Goal: Check status: Check status

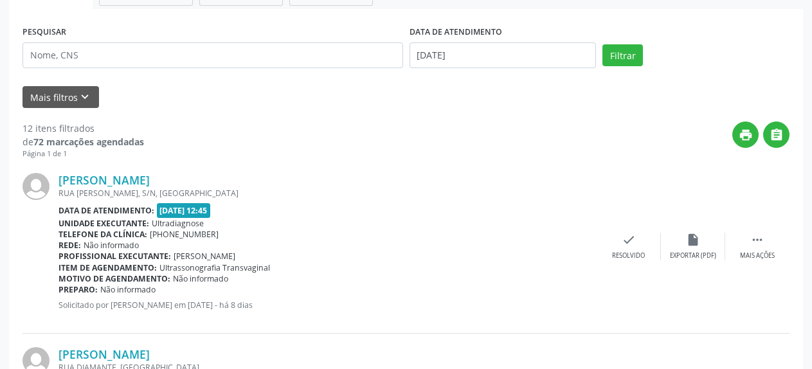
scroll to position [131, 0]
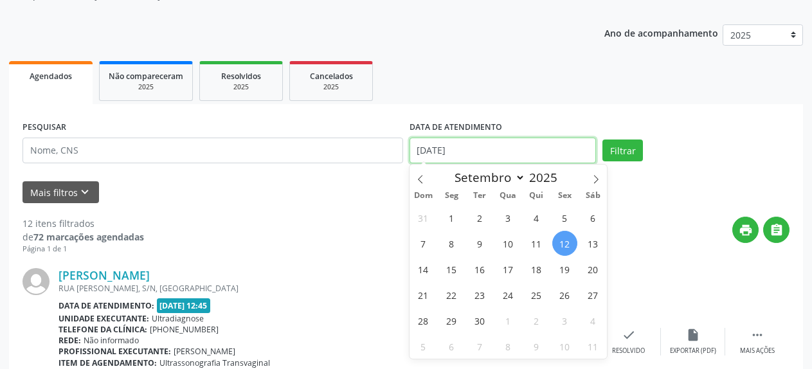
click at [442, 148] on input "[DATE]" at bounding box center [502, 151] width 187 height 26
click at [451, 273] on span "15" at bounding box center [451, 268] width 25 height 25
type input "[DATE]"
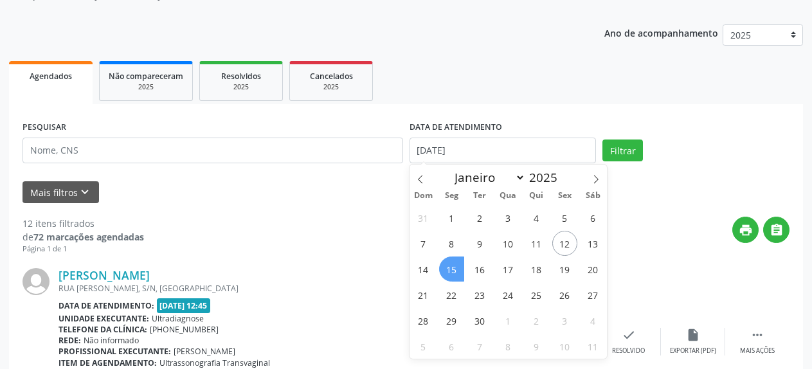
click at [451, 273] on span "15" at bounding box center [451, 268] width 25 height 25
select select "8"
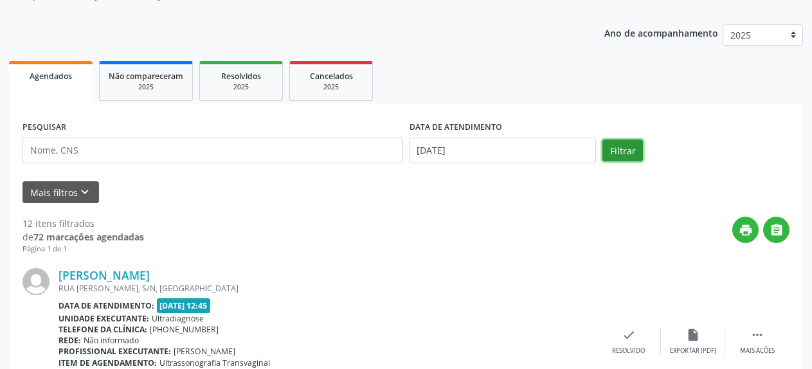
click at [613, 151] on button "Filtrar" at bounding box center [622, 150] width 40 height 22
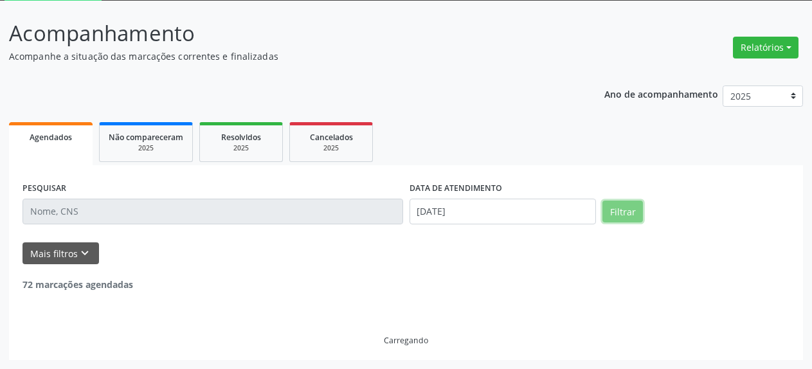
scroll to position [70, 0]
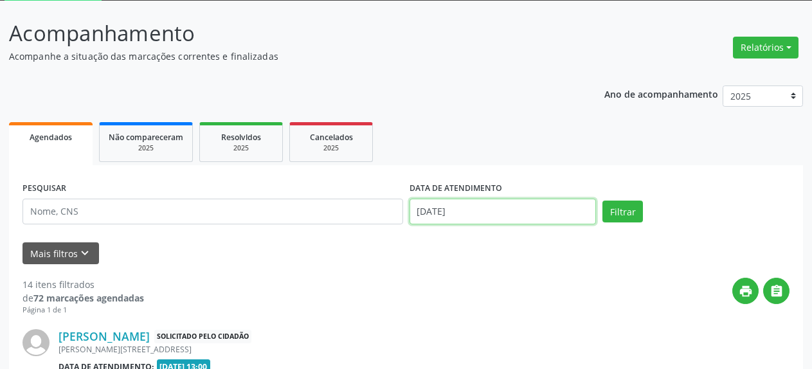
click at [459, 211] on input "[DATE]" at bounding box center [502, 212] width 187 height 26
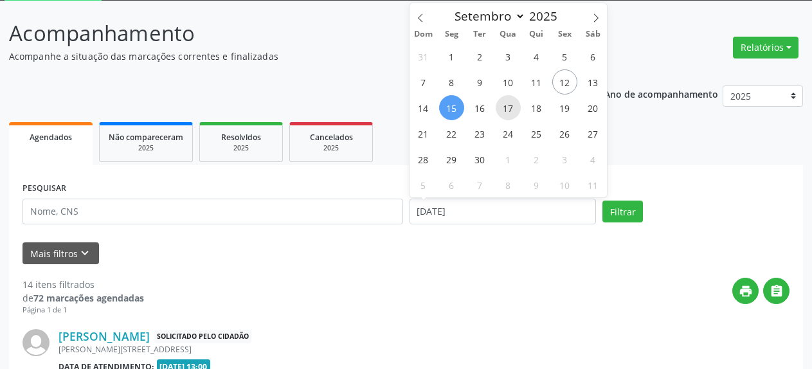
click at [508, 107] on span "17" at bounding box center [507, 107] width 25 height 25
type input "17/09/2025"
click at [508, 107] on span "17" at bounding box center [507, 107] width 25 height 25
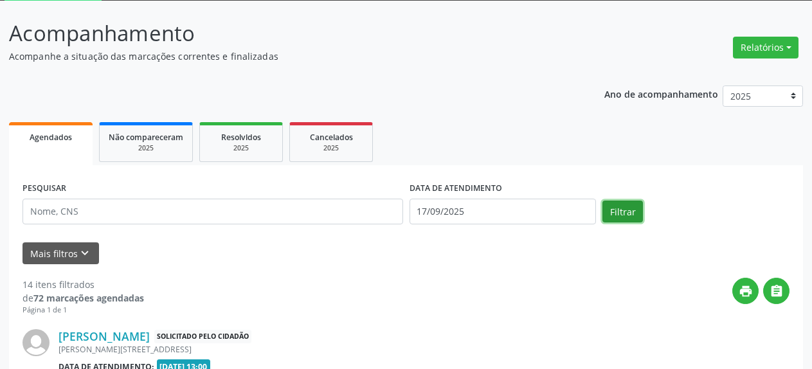
click at [610, 208] on button "Filtrar" at bounding box center [622, 211] width 40 height 22
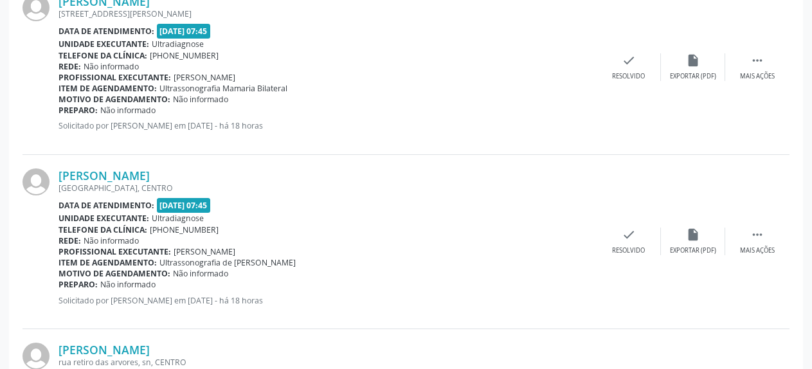
scroll to position [1184, 0]
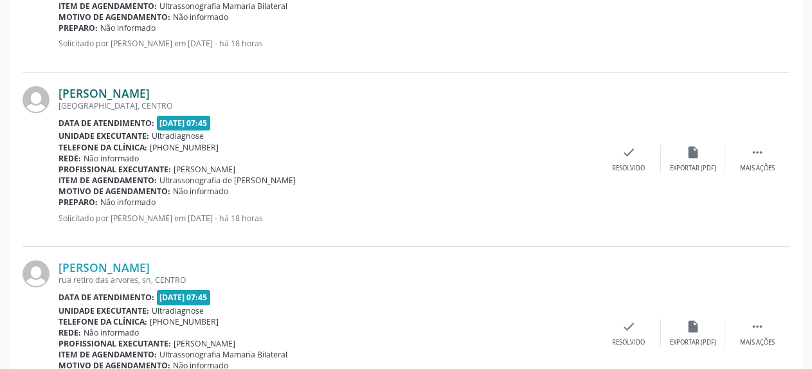
click at [141, 92] on link "[PERSON_NAME]" at bounding box center [103, 93] width 91 height 14
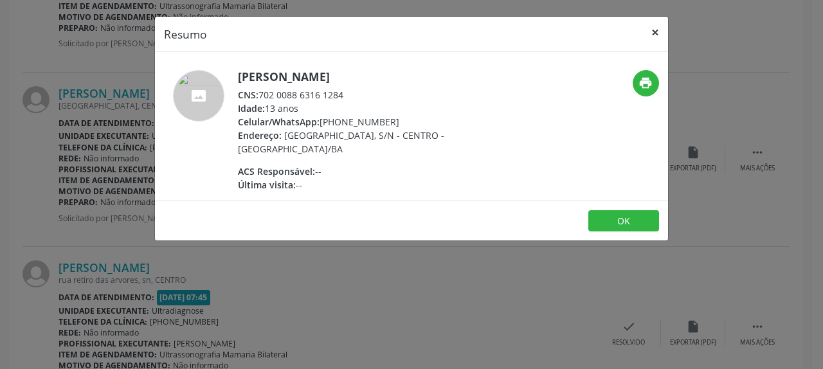
click at [657, 32] on button "×" at bounding box center [655, 32] width 26 height 31
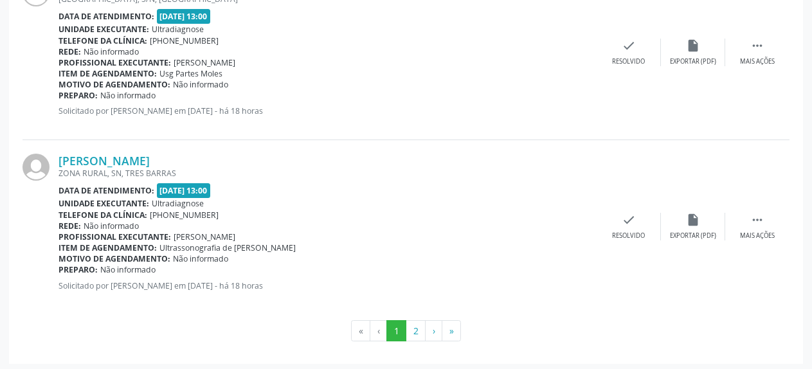
scroll to position [2699, 0]
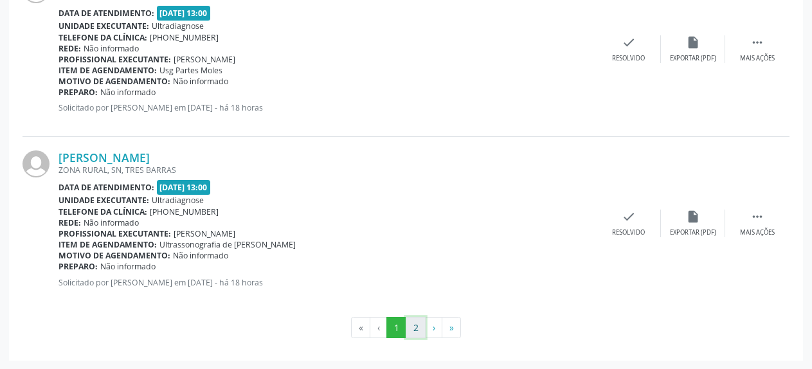
click at [416, 326] on button "2" at bounding box center [415, 328] width 20 height 22
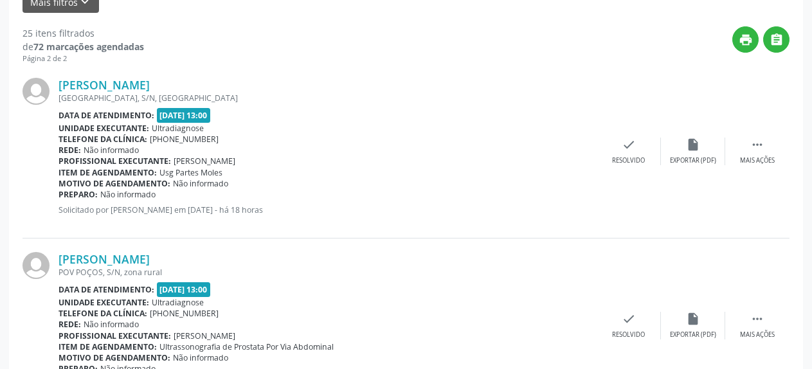
scroll to position [332, 0]
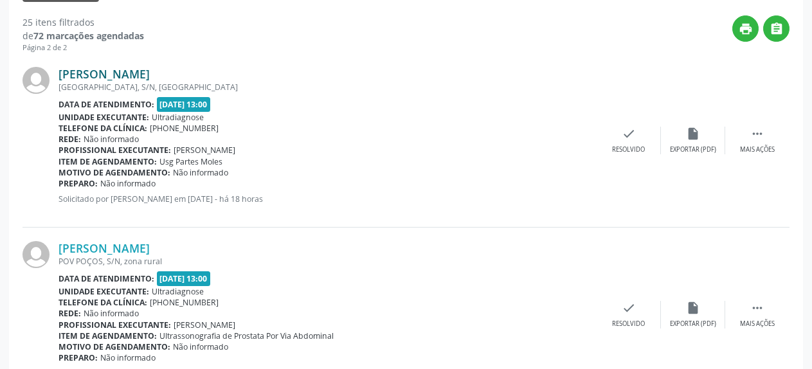
click at [115, 76] on link "[PERSON_NAME]" at bounding box center [103, 74] width 91 height 14
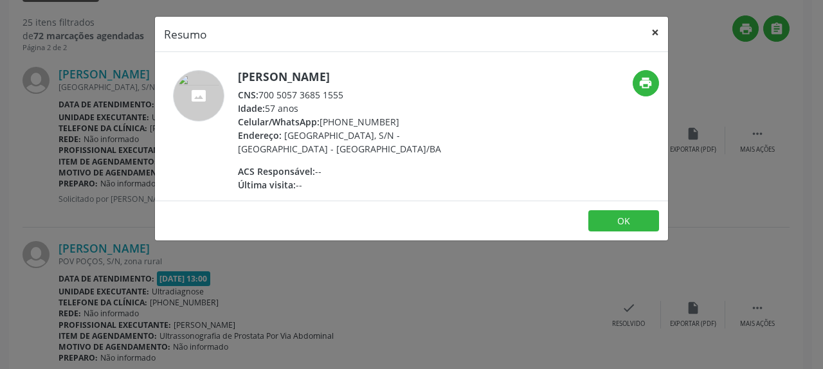
click at [657, 31] on button "×" at bounding box center [655, 32] width 26 height 31
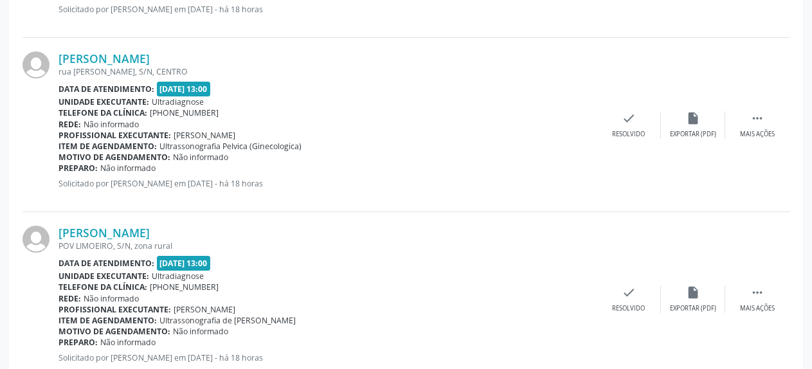
scroll to position [725, 0]
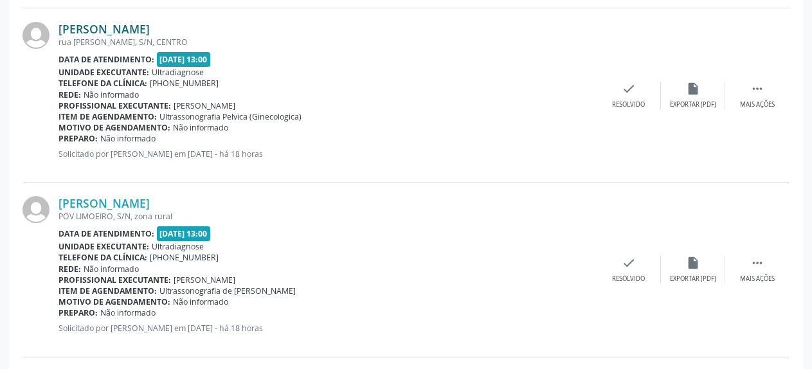
click at [114, 28] on link "[PERSON_NAME]" at bounding box center [103, 29] width 91 height 14
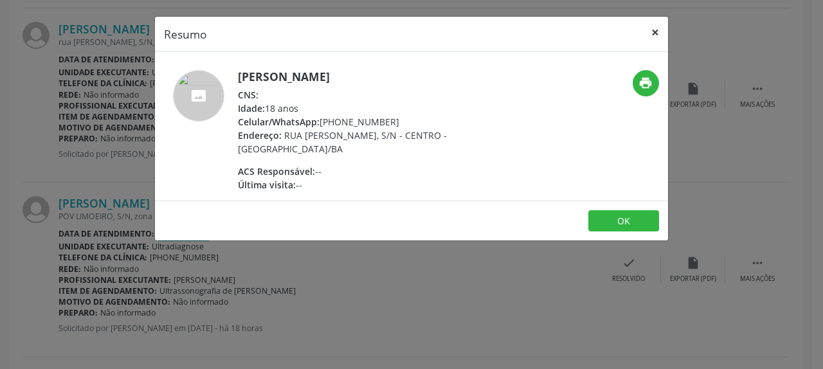
click at [659, 34] on button "×" at bounding box center [655, 32] width 26 height 31
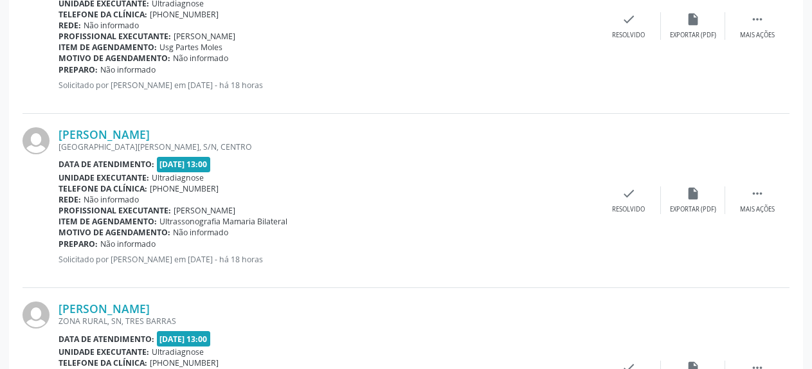
scroll to position [1512, 0]
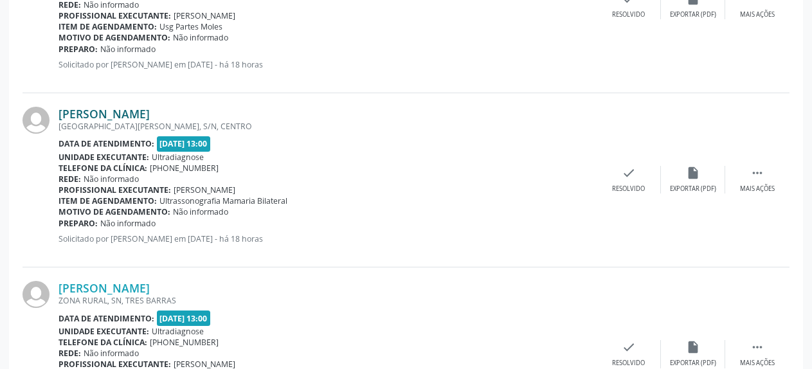
click at [130, 116] on link "[PERSON_NAME]" at bounding box center [103, 114] width 91 height 14
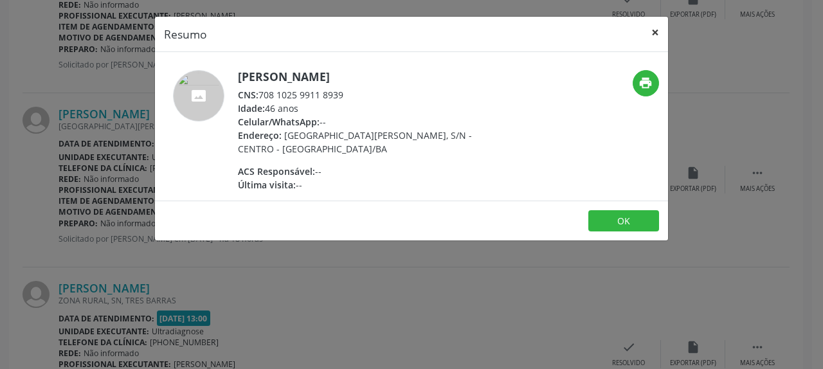
click at [657, 32] on button "×" at bounding box center [655, 32] width 26 height 31
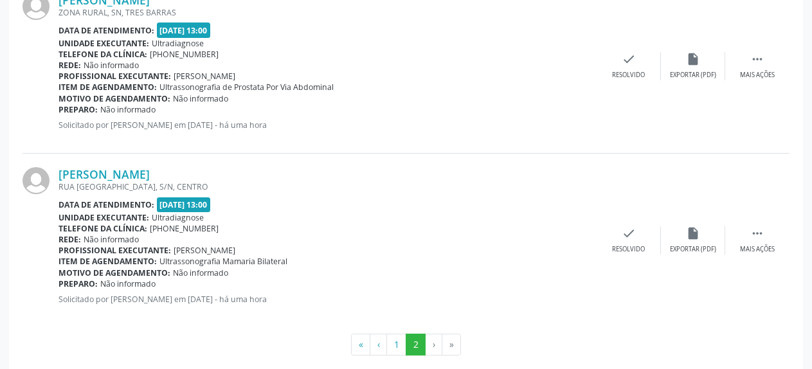
scroll to position [1817, 0]
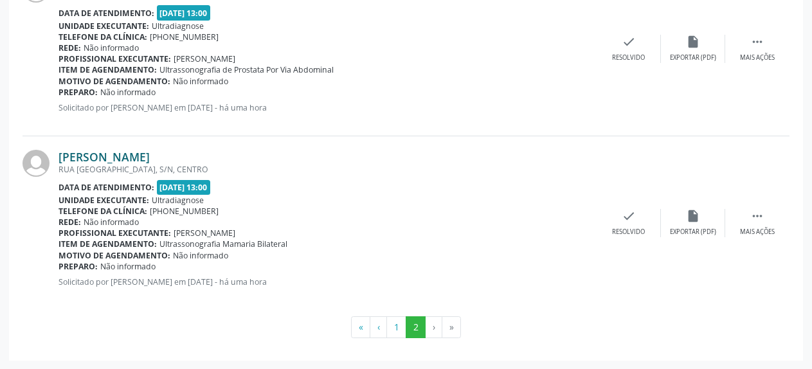
click at [128, 156] on link "[PERSON_NAME]" at bounding box center [103, 157] width 91 height 14
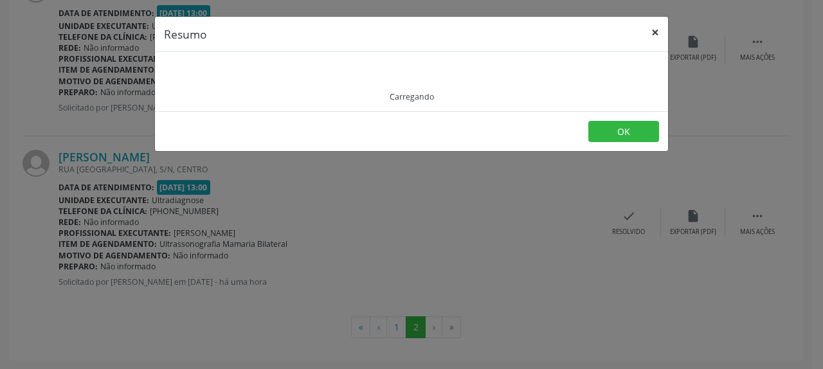
click at [654, 35] on button "×" at bounding box center [655, 32] width 26 height 31
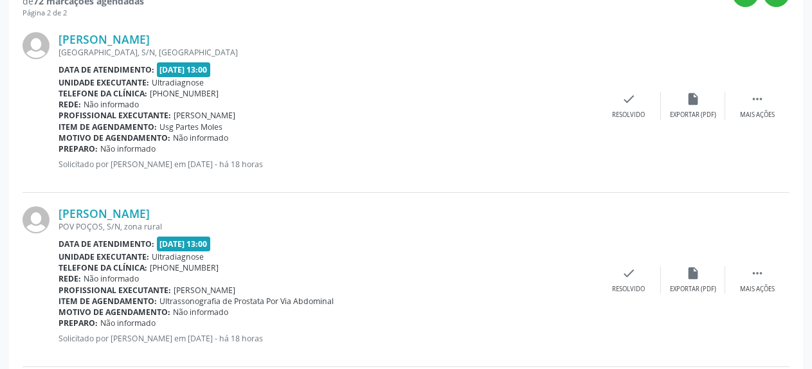
scroll to position [199, 0]
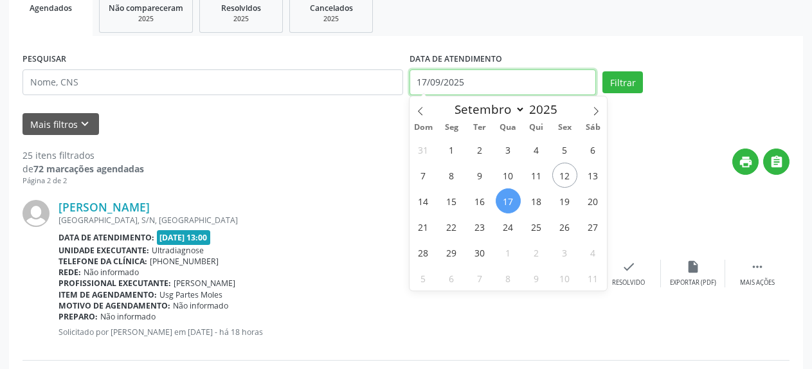
click at [437, 87] on input "17/09/2025" at bounding box center [502, 82] width 187 height 26
click at [563, 202] on span "19" at bounding box center [564, 200] width 25 height 25
type input "[DATE]"
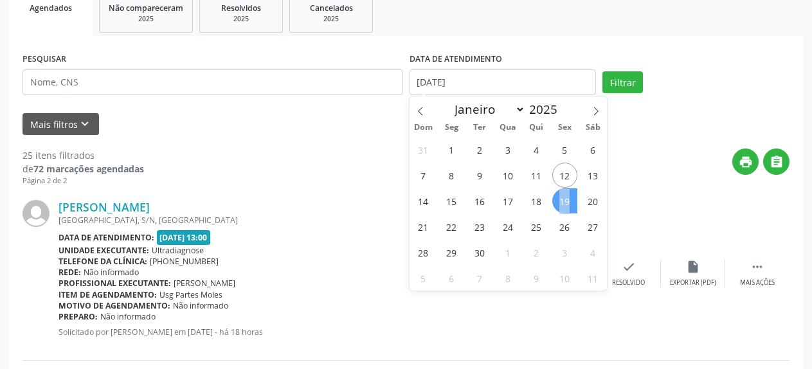
click at [563, 202] on span "19" at bounding box center [564, 200] width 25 height 25
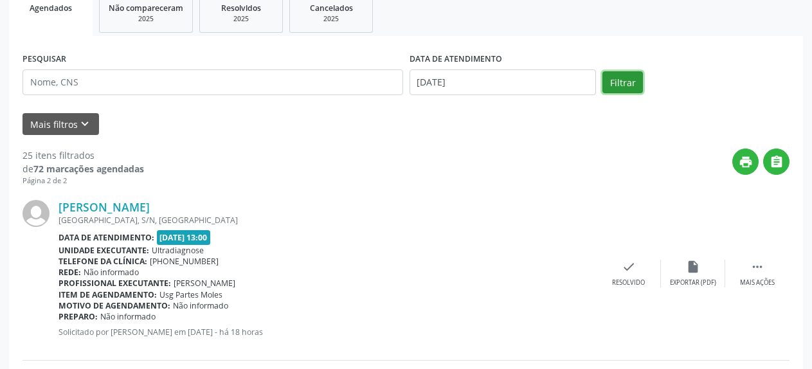
click at [629, 82] on button "Filtrar" at bounding box center [622, 82] width 40 height 22
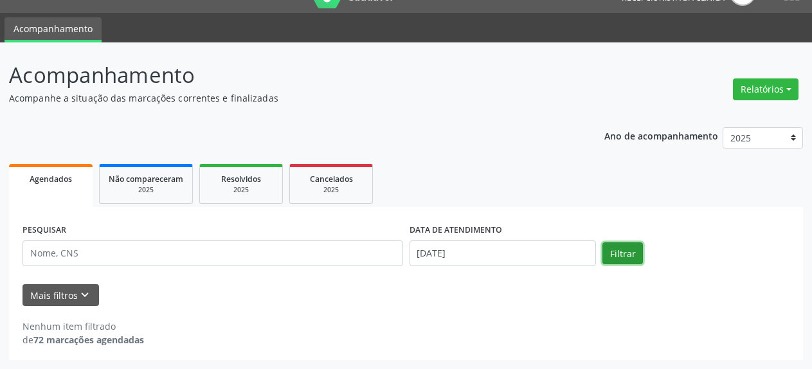
scroll to position [0, 0]
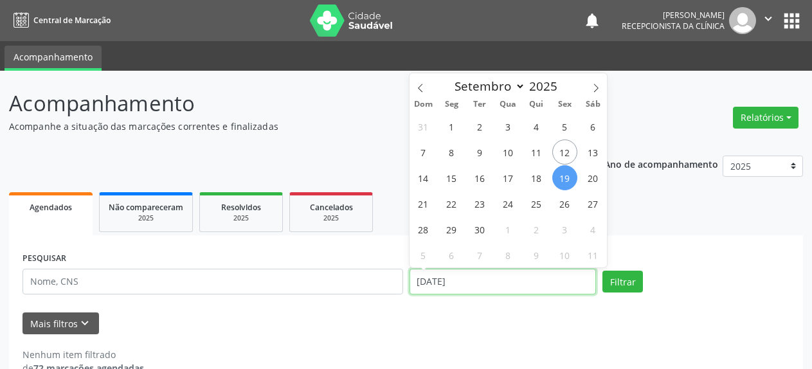
click at [415, 281] on input "[DATE]" at bounding box center [502, 282] width 187 height 26
click at [566, 151] on span "12" at bounding box center [564, 151] width 25 height 25
type input "[DATE]"
click at [566, 151] on span "12" at bounding box center [564, 151] width 25 height 25
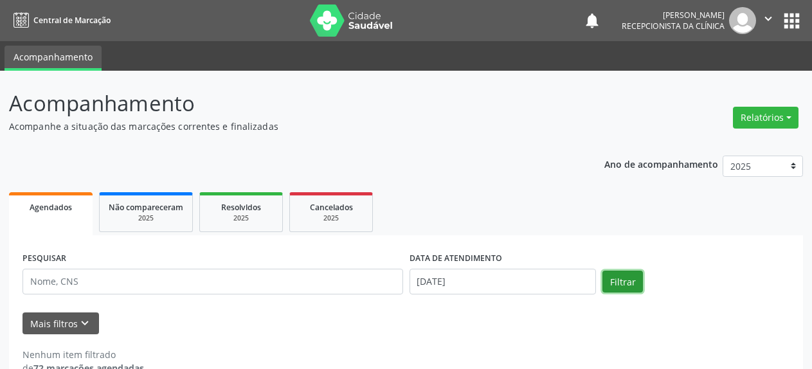
click at [619, 281] on button "Filtrar" at bounding box center [622, 282] width 40 height 22
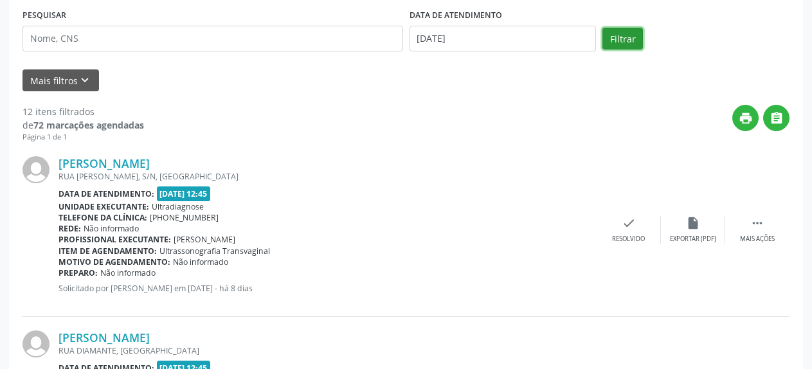
scroll to position [262, 0]
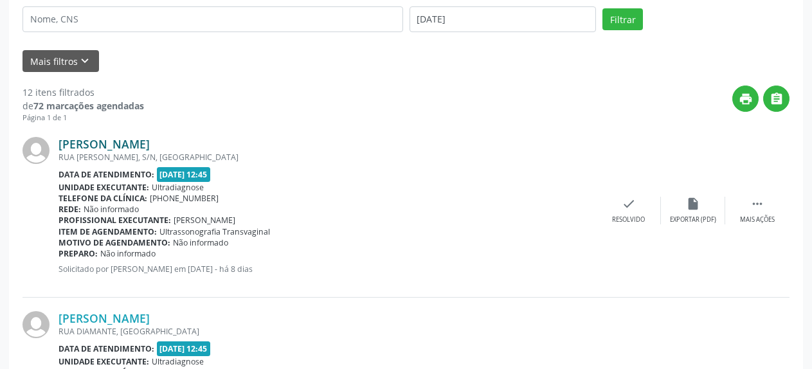
click at [121, 147] on link "[PERSON_NAME]" at bounding box center [103, 144] width 91 height 14
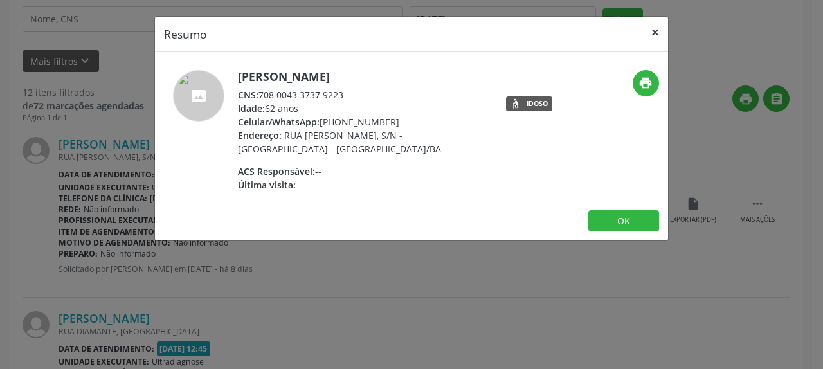
click at [658, 33] on button "×" at bounding box center [655, 32] width 26 height 31
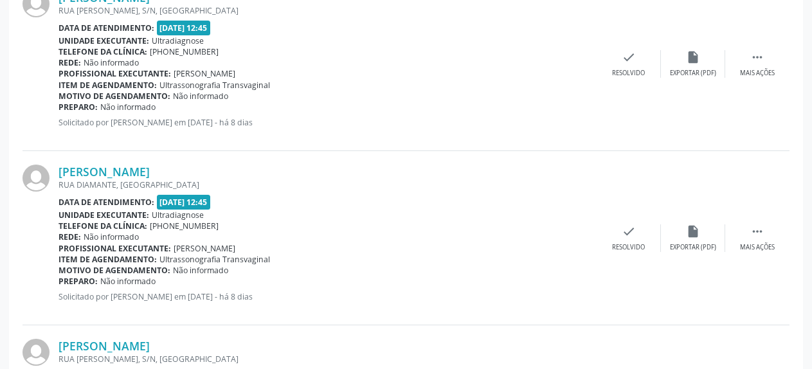
scroll to position [459, 0]
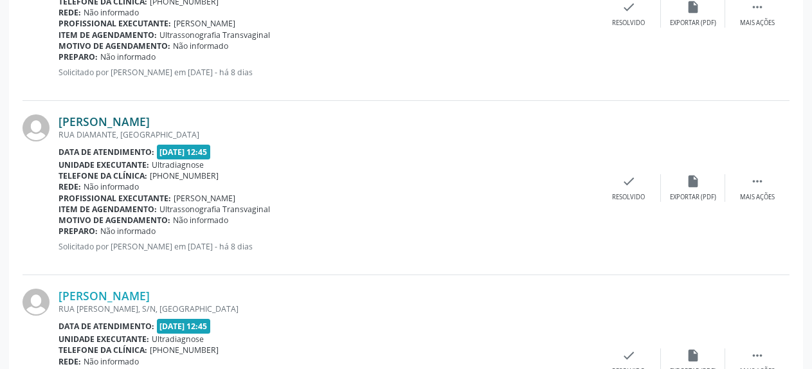
click at [96, 124] on link "[PERSON_NAME]" at bounding box center [103, 121] width 91 height 14
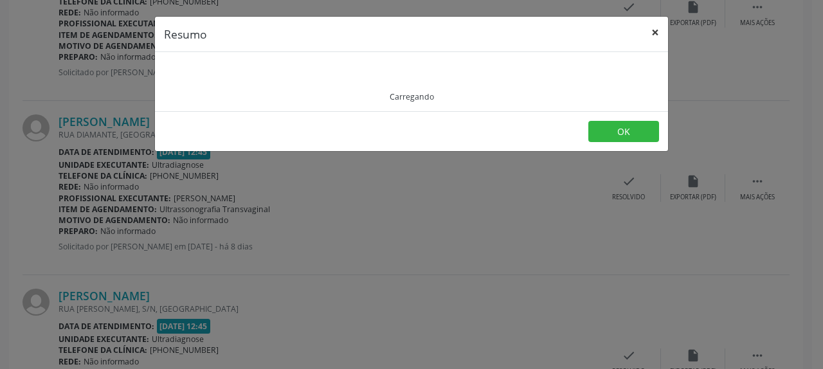
click at [659, 34] on button "×" at bounding box center [655, 32] width 26 height 31
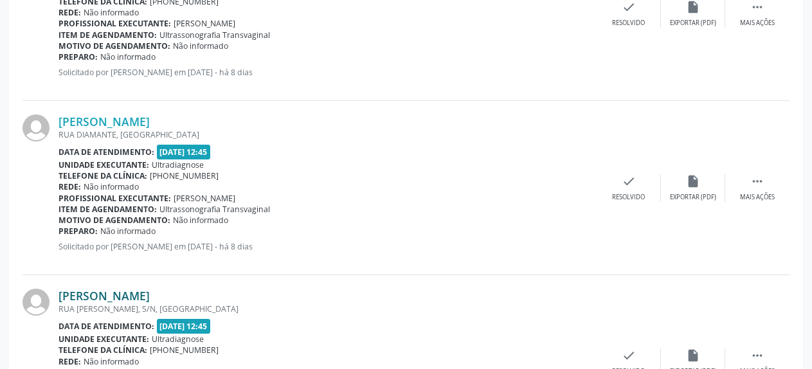
click at [111, 300] on link "[PERSON_NAME]" at bounding box center [103, 296] width 91 height 14
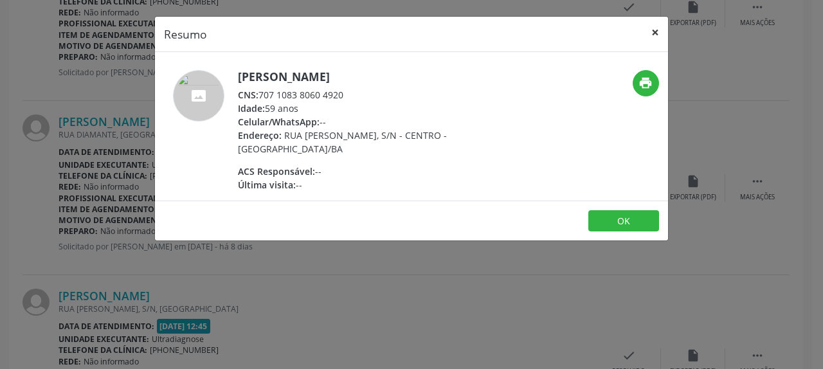
click at [654, 33] on button "×" at bounding box center [655, 32] width 26 height 31
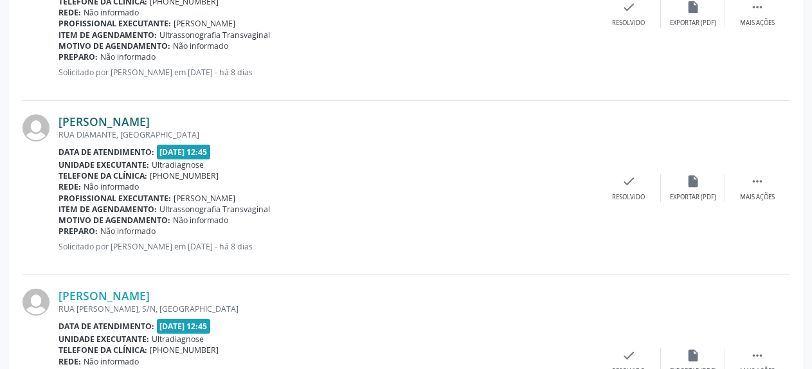
click at [147, 121] on link "[PERSON_NAME]" at bounding box center [103, 121] width 91 height 14
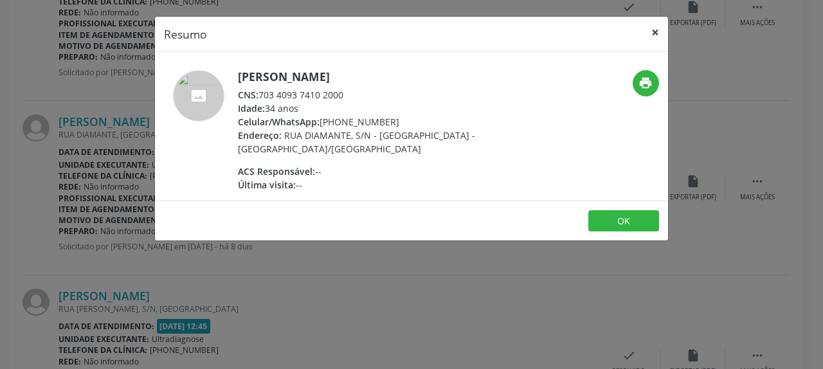
click at [655, 32] on button "×" at bounding box center [655, 32] width 26 height 31
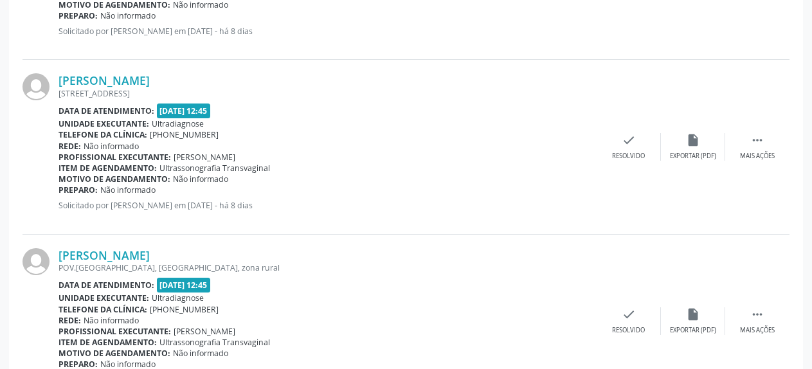
scroll to position [852, 0]
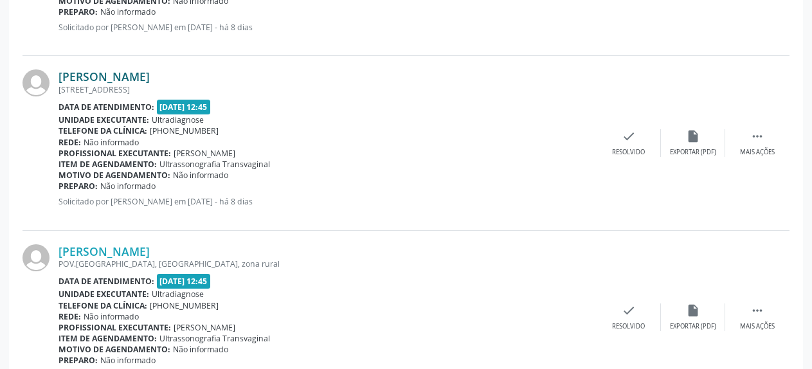
click at [133, 80] on link "[PERSON_NAME]" at bounding box center [103, 76] width 91 height 14
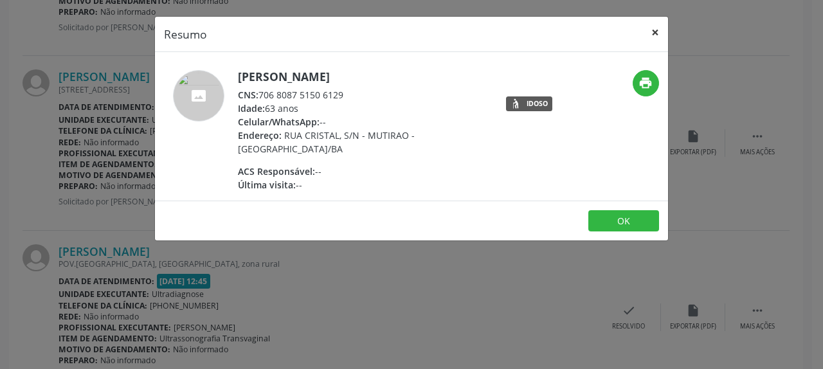
click at [651, 30] on button "×" at bounding box center [655, 32] width 26 height 31
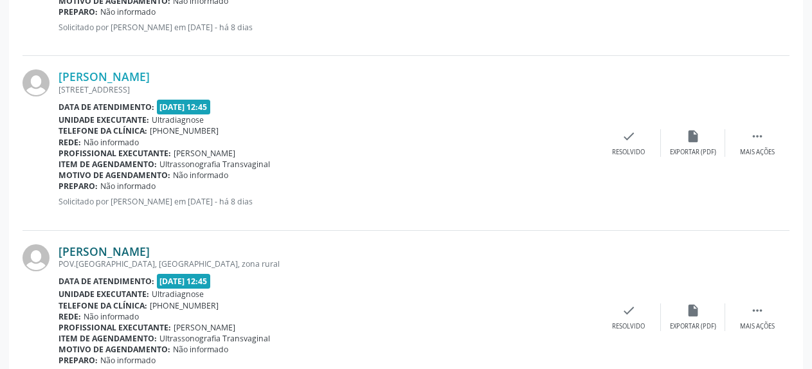
click at [117, 252] on link "[PERSON_NAME]" at bounding box center [103, 251] width 91 height 14
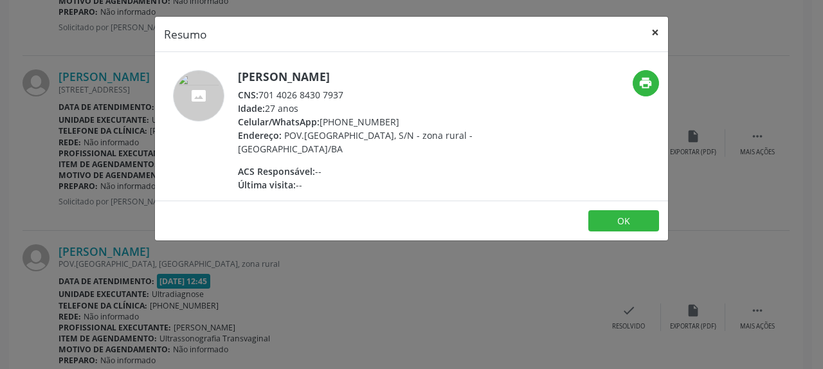
click at [653, 32] on button "×" at bounding box center [655, 32] width 26 height 31
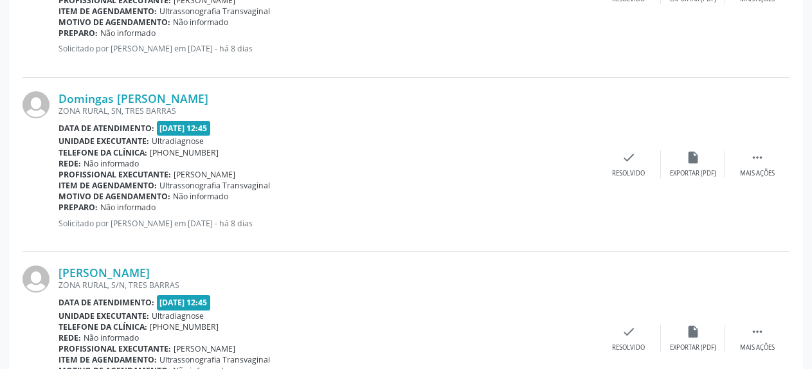
scroll to position [1180, 0]
click at [100, 100] on link "Domingas [PERSON_NAME]" at bounding box center [133, 98] width 150 height 14
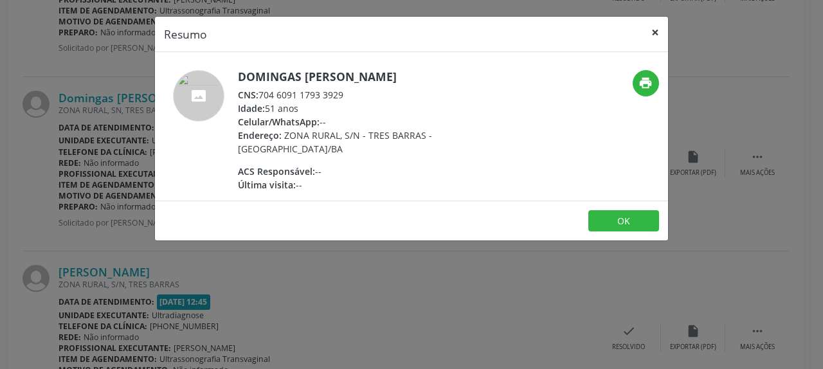
click at [654, 31] on button "×" at bounding box center [655, 32] width 26 height 31
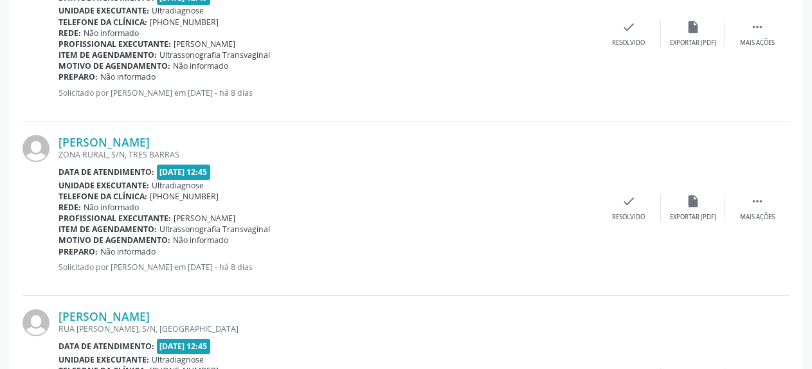
scroll to position [1311, 0]
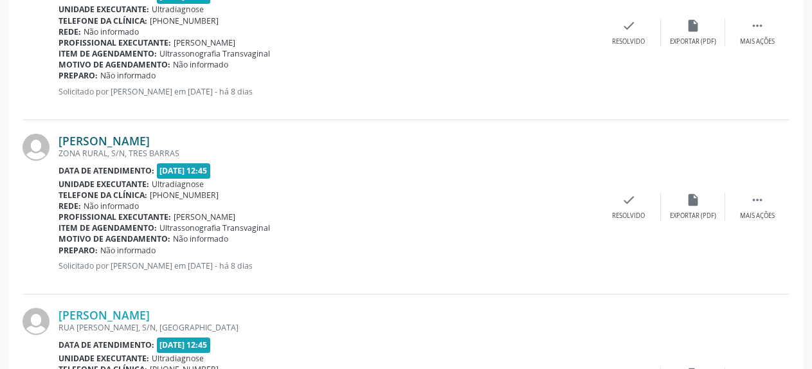
click at [126, 146] on link "[PERSON_NAME]" at bounding box center [103, 141] width 91 height 14
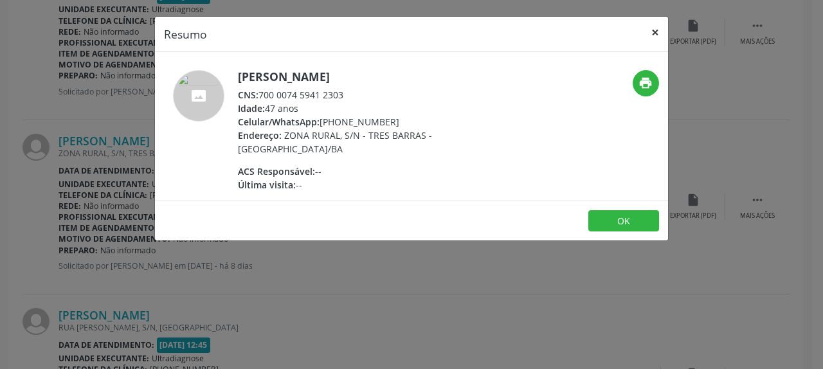
click at [658, 30] on button "×" at bounding box center [655, 32] width 26 height 31
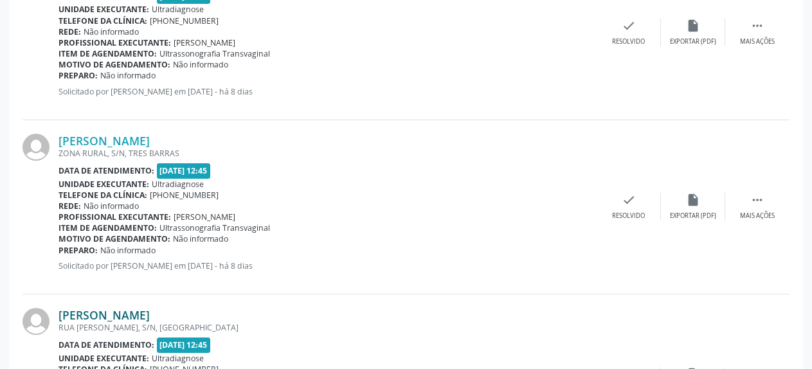
click at [125, 316] on link "[PERSON_NAME]" at bounding box center [103, 315] width 91 height 14
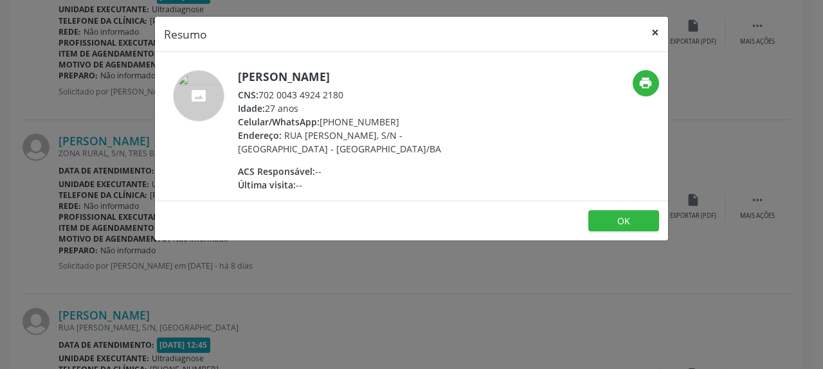
click at [652, 32] on button "×" at bounding box center [655, 32] width 26 height 31
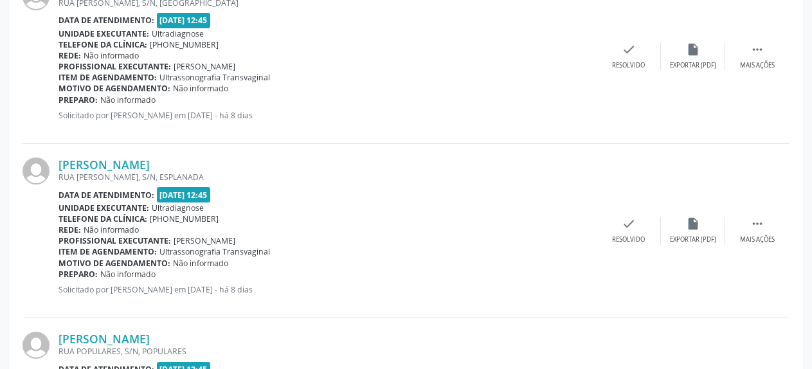
scroll to position [1594, 0]
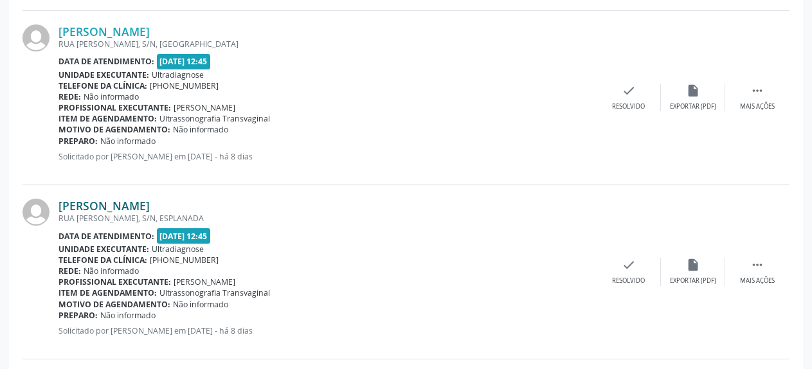
click at [105, 209] on link "[PERSON_NAME]" at bounding box center [103, 206] width 91 height 14
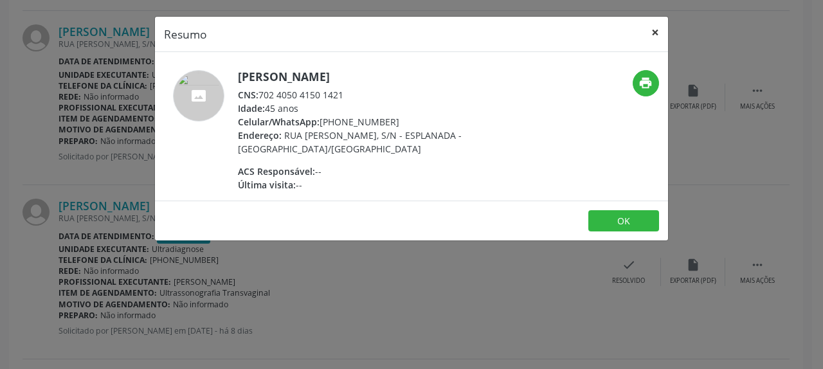
click at [653, 33] on button "×" at bounding box center [655, 32] width 26 height 31
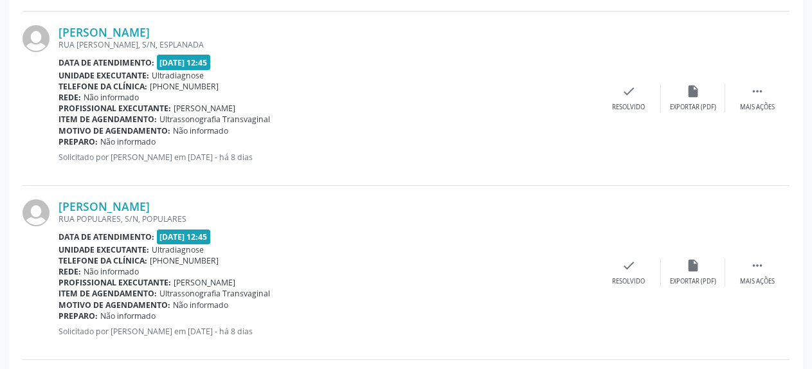
scroll to position [1922, 0]
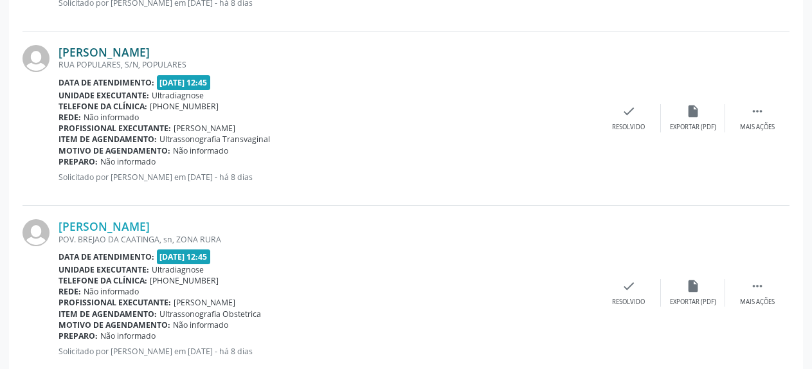
click at [116, 58] on link "[PERSON_NAME]" at bounding box center [103, 52] width 91 height 14
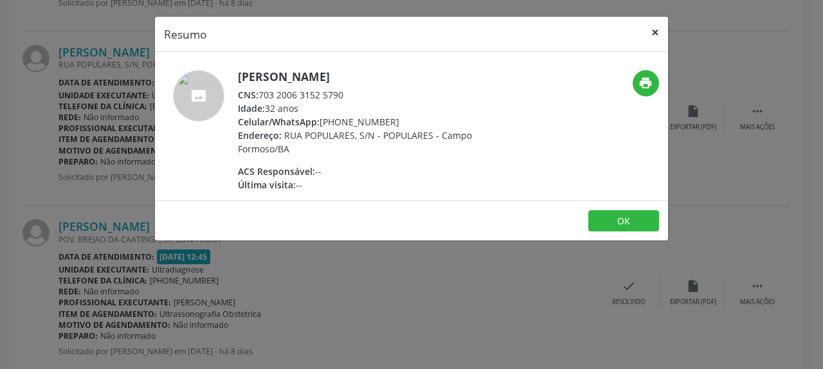
click at [652, 33] on button "×" at bounding box center [655, 32] width 26 height 31
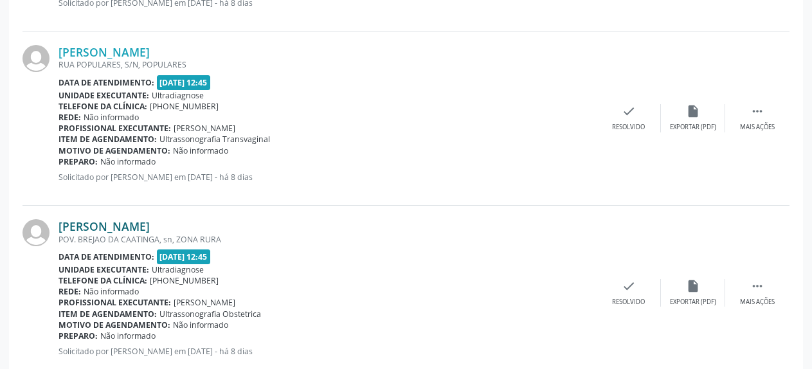
click at [82, 231] on link "[PERSON_NAME]" at bounding box center [103, 226] width 91 height 14
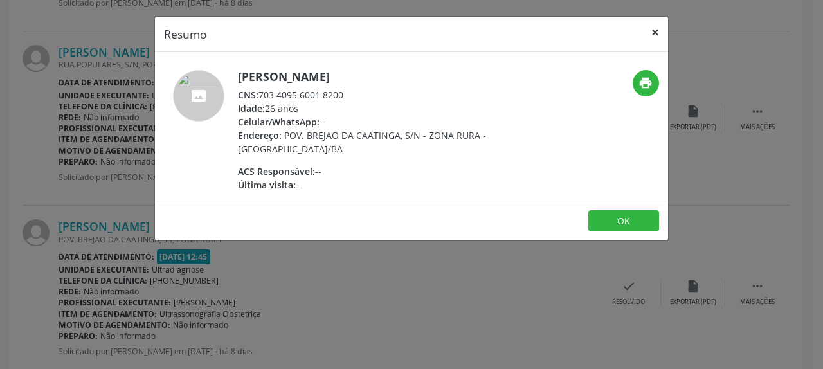
click at [656, 35] on button "×" at bounding box center [655, 32] width 26 height 31
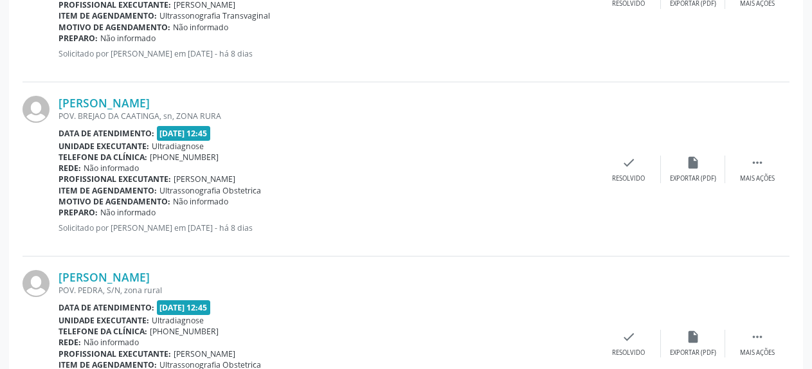
scroll to position [2129, 0]
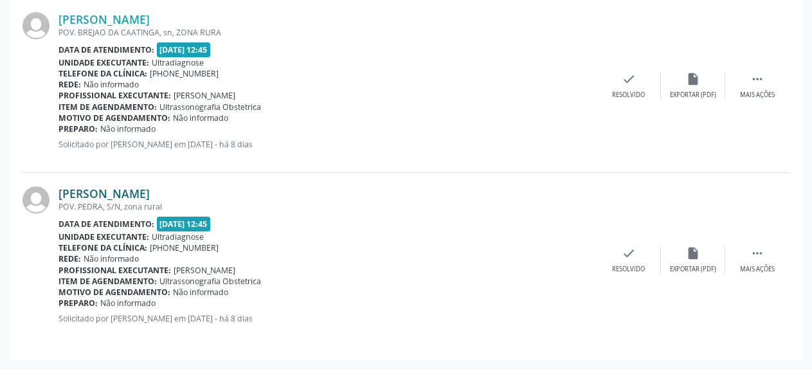
click at [111, 195] on link "[PERSON_NAME]" at bounding box center [103, 193] width 91 height 14
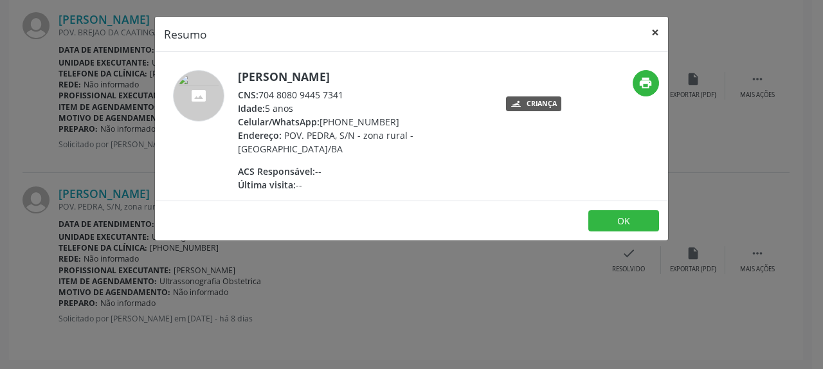
click at [656, 29] on button "×" at bounding box center [655, 32] width 26 height 31
